Goal: Answer question/provide support

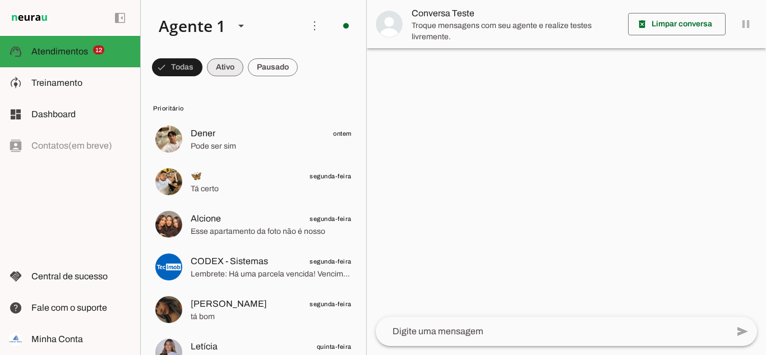
click at [202, 62] on span at bounding box center [177, 67] width 50 height 27
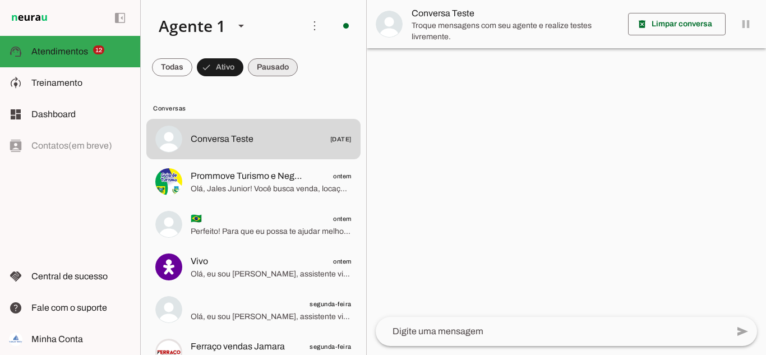
click at [192, 56] on span at bounding box center [172, 67] width 40 height 27
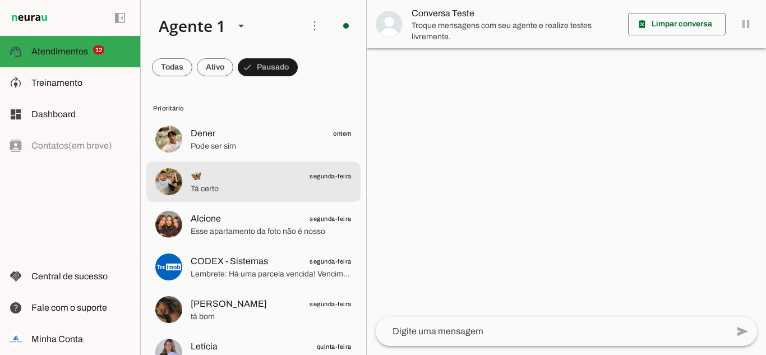
click at [236, 188] on span "Tá certo" at bounding box center [271, 188] width 161 height 11
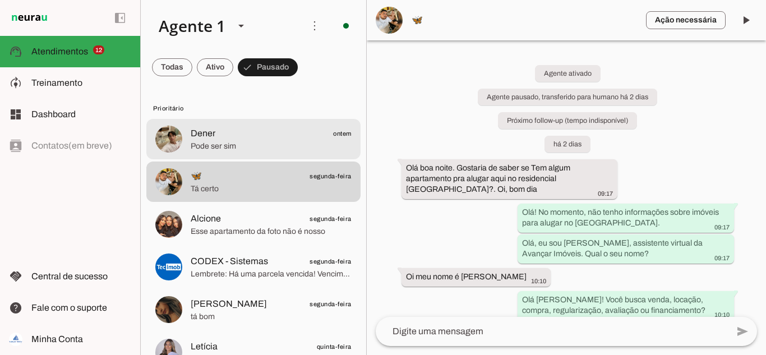
click at [222, 144] on span "Pode ser sim" at bounding box center [271, 146] width 161 height 11
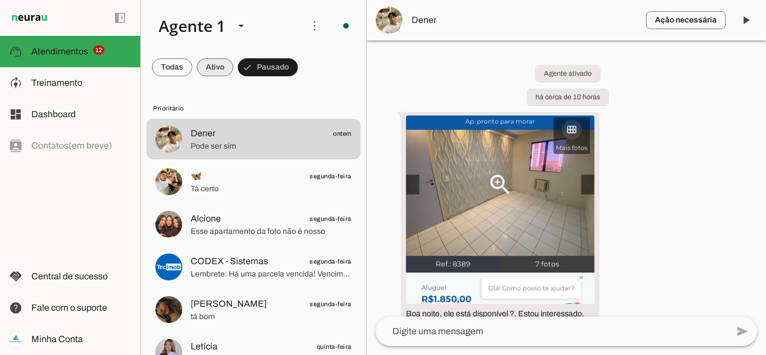
click at [192, 68] on span at bounding box center [172, 67] width 40 height 27
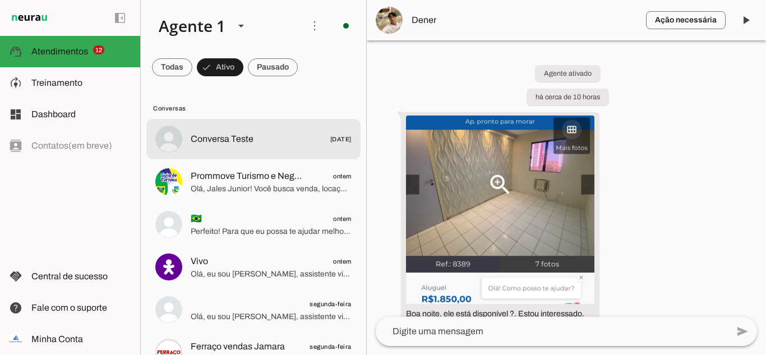
click at [217, 141] on span "Conversa Teste" at bounding box center [222, 138] width 63 height 13
